Goal: Task Accomplishment & Management: Complete application form

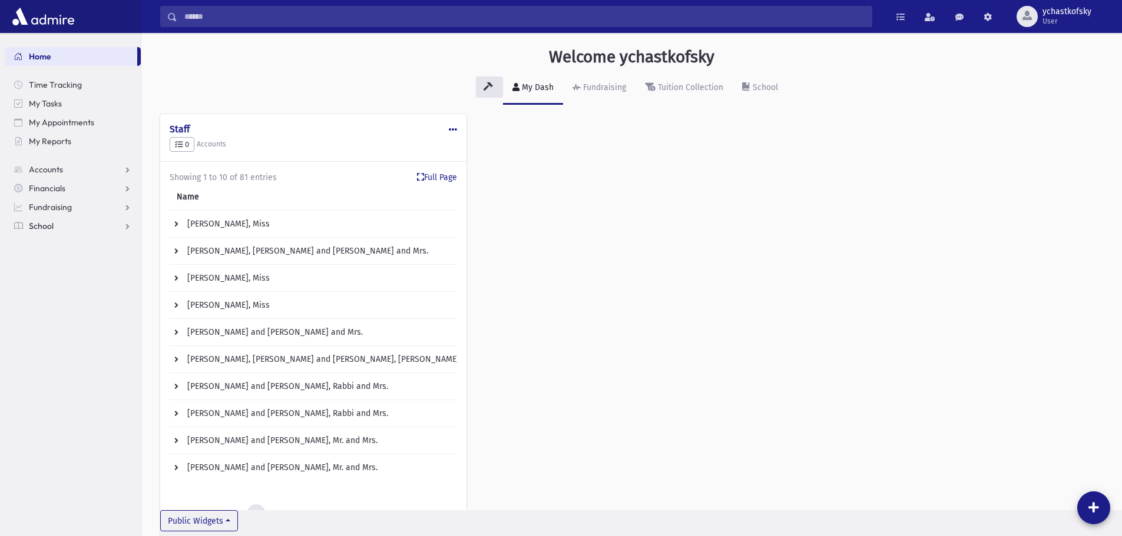
click at [19, 227] on span at bounding box center [18, 226] width 8 height 11
click at [63, 264] on span "Attendance" at bounding box center [57, 263] width 44 height 11
click at [75, 357] on link "Infractions" at bounding box center [73, 358] width 136 height 19
click at [49, 376] on span "Entry" at bounding box center [55, 377] width 20 height 11
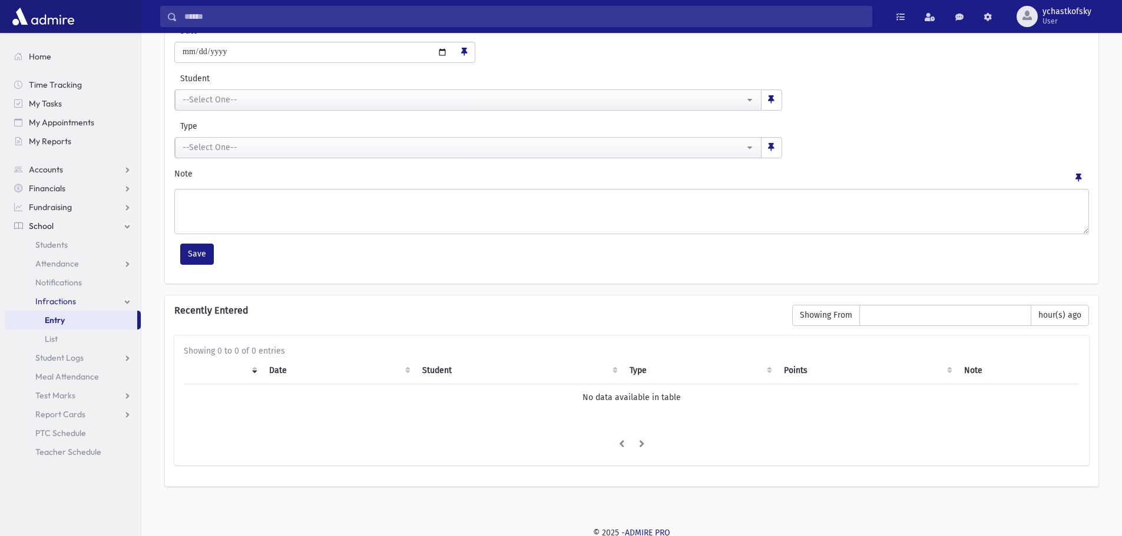
scroll to position [74, 0]
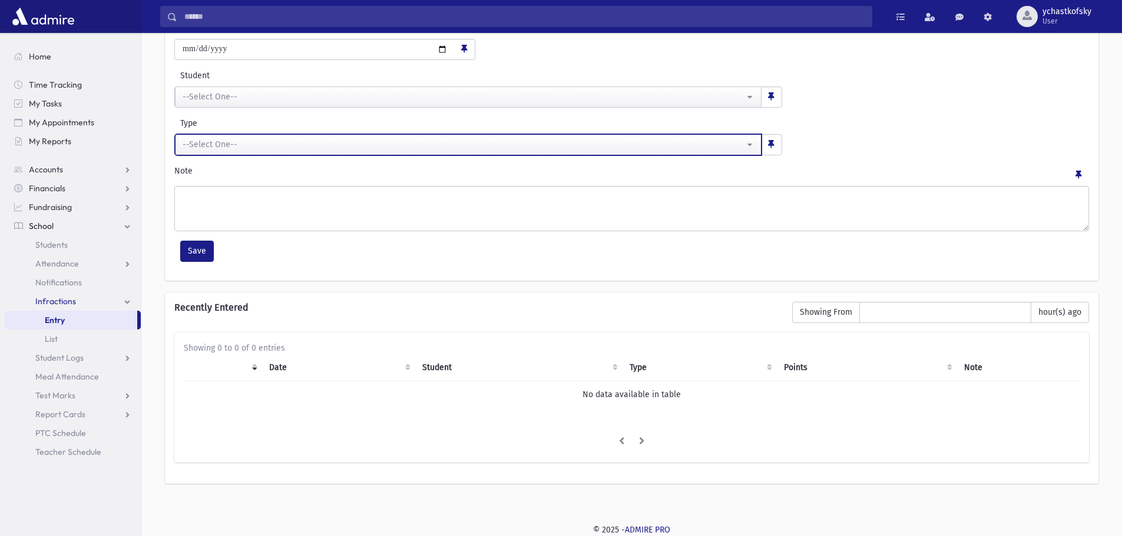
click at [246, 144] on div "--Select One--" at bounding box center [464, 144] width 562 height 12
